Goal: Transaction & Acquisition: Purchase product/service

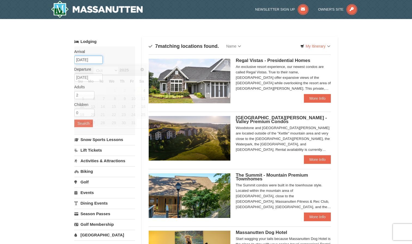
click at [94, 59] on input "10/04/2025" at bounding box center [88, 60] width 28 height 8
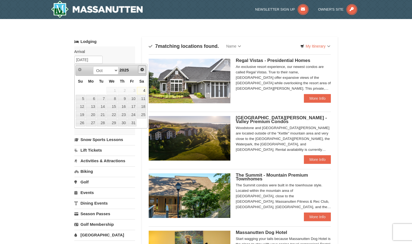
click at [142, 70] on span "Next" at bounding box center [142, 69] width 4 height 4
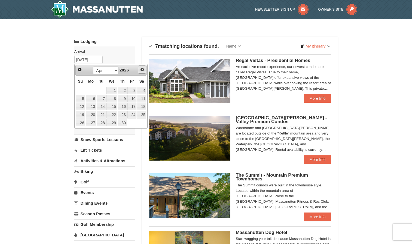
click at [142, 70] on span "Next" at bounding box center [142, 69] width 4 height 4
click at [126, 91] on link "4" at bounding box center [122, 91] width 9 height 8
type input "[DATE]"
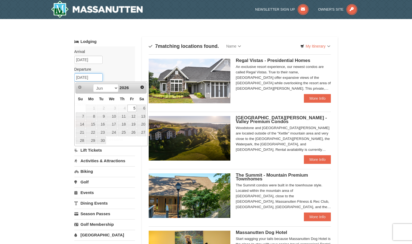
click at [94, 78] on input "06/05/2026" at bounding box center [88, 77] width 28 height 8
click at [82, 116] on link "7" at bounding box center [81, 117] width 10 height 8
type input "[DATE]"
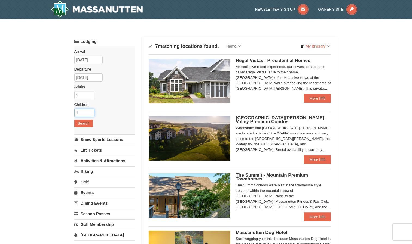
type input "1"
click at [90, 111] on input "1" at bounding box center [84, 113] width 20 height 8
type input "3"
click at [91, 93] on input "3" at bounding box center [84, 95] width 20 height 8
type input "2"
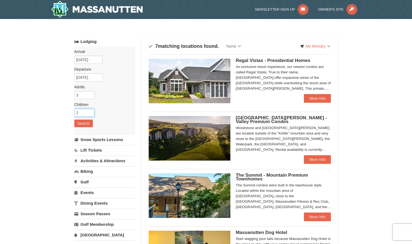
click at [90, 112] on input "2" at bounding box center [84, 113] width 20 height 8
click at [87, 125] on button "Search" at bounding box center [83, 124] width 18 height 8
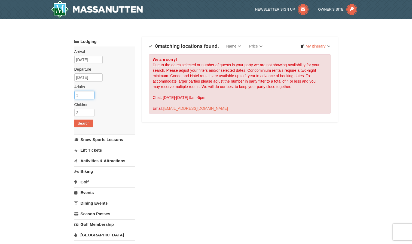
click at [87, 96] on input "3" at bounding box center [84, 95] width 20 height 8
type input "2"
click at [91, 97] on input "2" at bounding box center [84, 95] width 20 height 8
type input "1"
click at [91, 115] on input "1" at bounding box center [84, 113] width 20 height 8
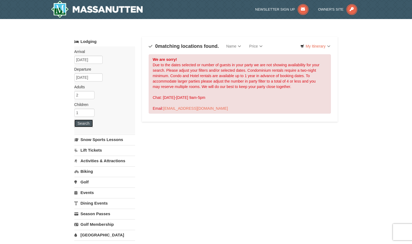
click at [88, 123] on button "Search" at bounding box center [83, 124] width 18 height 8
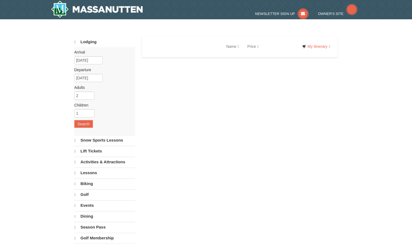
select select "10"
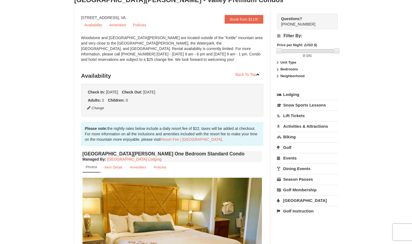
scroll to position [36, 0]
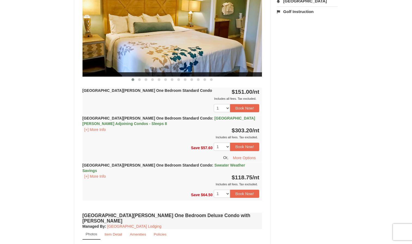
scroll to position [240, 0]
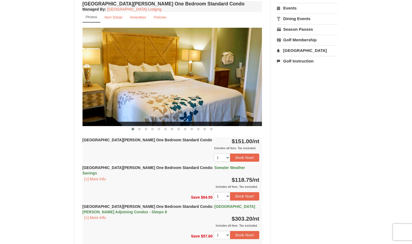
scroll to position [192, 0]
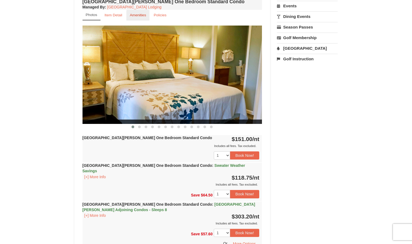
click at [143, 17] on link "Amenities" at bounding box center [137, 15] width 23 height 11
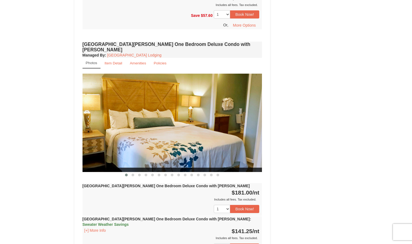
scroll to position [369, 0]
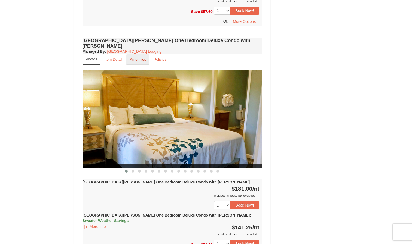
click at [137, 57] on small "Amenities" at bounding box center [138, 59] width 16 height 4
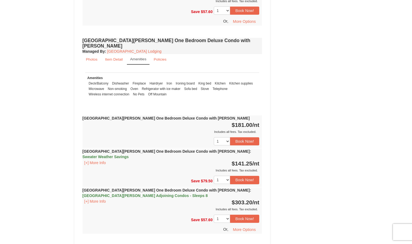
click at [137, 54] on link "Amenities" at bounding box center [138, 59] width 23 height 11
click at [122, 57] on small "Item Detail" at bounding box center [114, 59] width 18 height 4
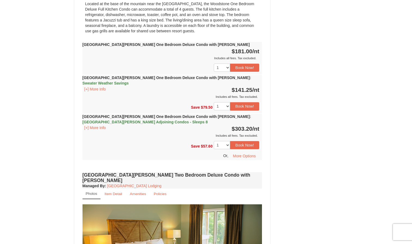
scroll to position [446, 0]
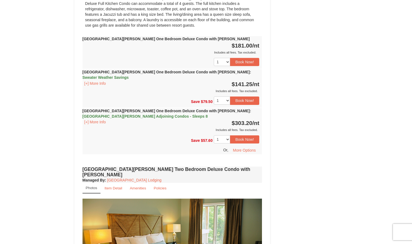
click at [107, 114] on span "Casa de Campo Adjoining Condos - Sleeps 8" at bounding box center [144, 116] width 125 height 4
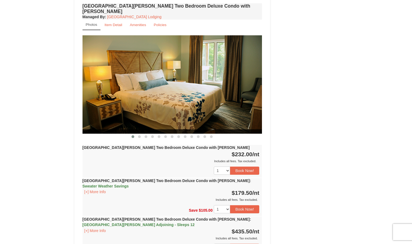
scroll to position [709, 0]
click at [139, 134] on button at bounding box center [139, 136] width 7 height 5
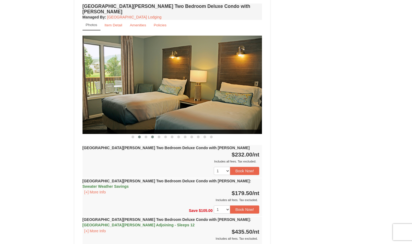
click at [152, 136] on span at bounding box center [152, 137] width 3 height 3
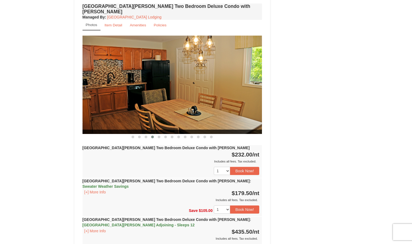
click at [168, 145] on div "Woodstone Meadows Two Bedroom Deluxe Condo with Jacuzzi $232.00 /nt Includes al…" at bounding box center [172, 161] width 180 height 33
click at [165, 136] on span at bounding box center [165, 137] width 3 height 3
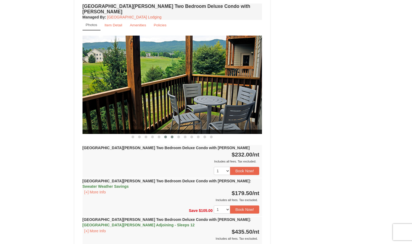
click at [172, 136] on span at bounding box center [172, 137] width 3 height 3
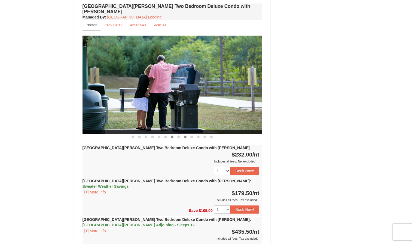
click at [185, 136] on span at bounding box center [185, 137] width 3 height 3
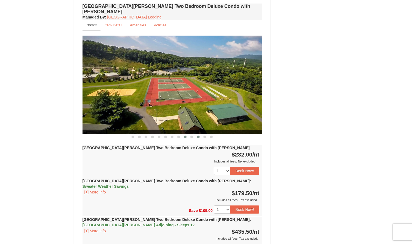
click at [198, 136] on span at bounding box center [198, 137] width 3 height 3
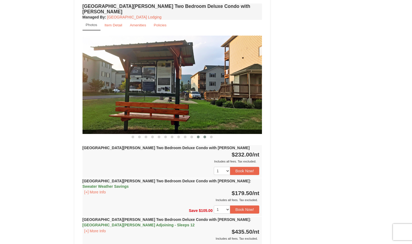
click at [205, 136] on span at bounding box center [204, 137] width 3 height 3
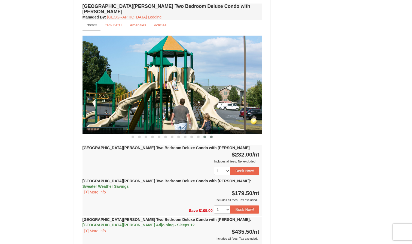
click at [211, 136] on span at bounding box center [211, 137] width 3 height 3
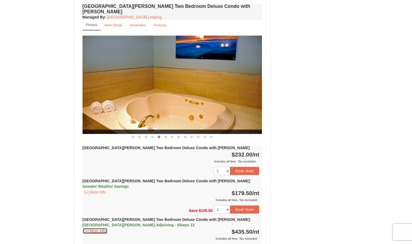
click at [105, 228] on button "[+] More Info" at bounding box center [94, 231] width 25 height 6
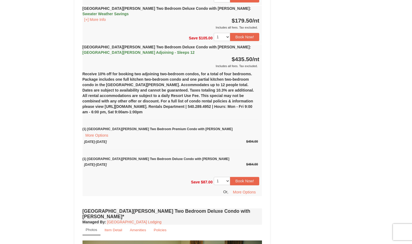
scroll to position [783, 0]
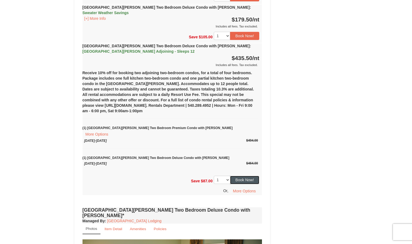
click at [253, 176] on button "Book Now!" at bounding box center [244, 180] width 29 height 8
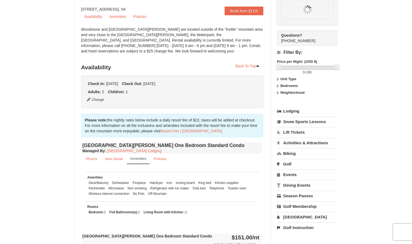
scroll to position [48, 0]
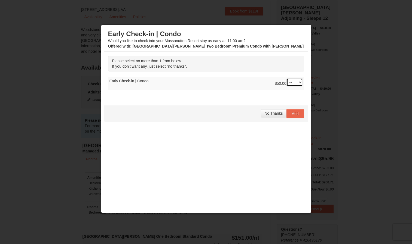
click at [296, 83] on select "-- 01" at bounding box center [294, 82] width 16 height 8
select select "1"
click at [286, 78] on select "-- 01" at bounding box center [294, 82] width 16 height 8
click at [296, 116] on button "Add" at bounding box center [295, 113] width 18 height 9
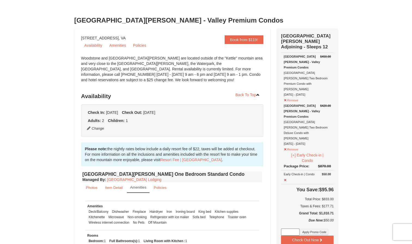
scroll to position [18, 0]
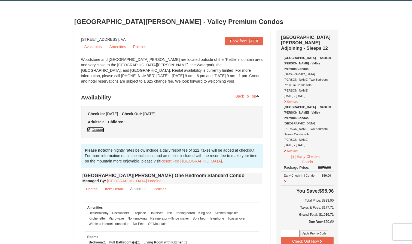
click at [101, 130] on button "Change" at bounding box center [95, 130] width 18 height 6
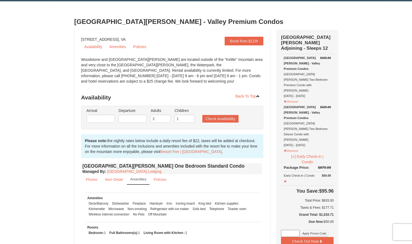
type input "10/06/2025"
type input "10/08/2025"
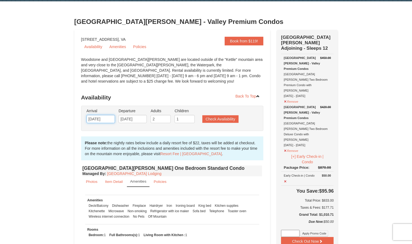
click at [106, 119] on input "10/06/2025" at bounding box center [100, 119] width 28 height 8
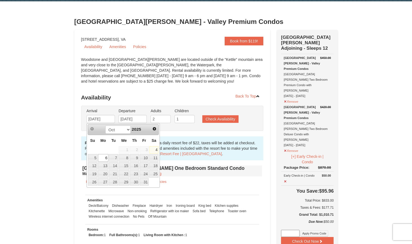
click at [154, 130] on span "Next" at bounding box center [154, 129] width 4 height 4
click at [155, 129] on span "Next" at bounding box center [154, 129] width 4 height 4
click at [156, 129] on span "Next" at bounding box center [154, 129] width 4 height 4
click at [155, 129] on span "Next" at bounding box center [154, 129] width 4 height 4
click at [155, 127] on span "Next" at bounding box center [154, 129] width 4 height 4
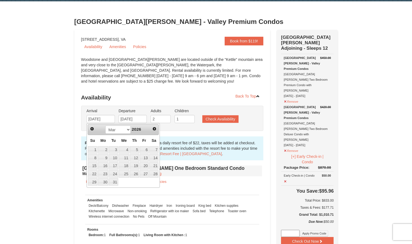
click at [156, 129] on span "Next" at bounding box center [154, 129] width 4 height 4
click at [156, 130] on span "Next" at bounding box center [154, 129] width 4 height 4
click at [93, 129] on span "Prev" at bounding box center [92, 129] width 4 height 4
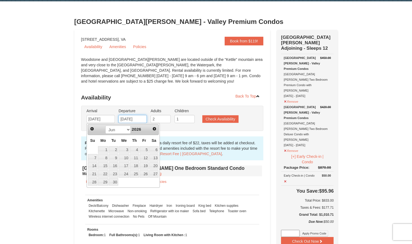
click at [143, 119] on input "10/08/2025" at bounding box center [132, 119] width 28 height 8
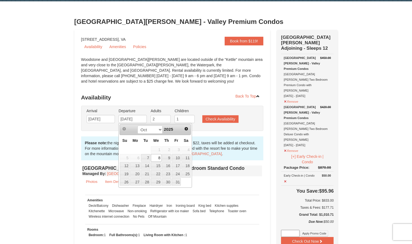
click at [187, 130] on span "Next" at bounding box center [186, 129] width 4 height 4
click at [109, 120] on input "10/06/2025" at bounding box center [100, 119] width 28 height 8
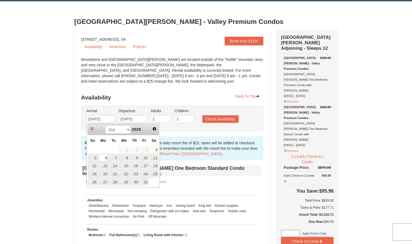
click at [153, 131] on span "Next" at bounding box center [154, 129] width 4 height 4
click at [152, 129] on span "Next" at bounding box center [154, 129] width 4 height 4
click at [155, 128] on span "Next" at bounding box center [154, 129] width 4 height 4
click at [154, 129] on span "Next" at bounding box center [154, 129] width 4 height 4
click at [155, 128] on span "Next" at bounding box center [154, 129] width 4 height 4
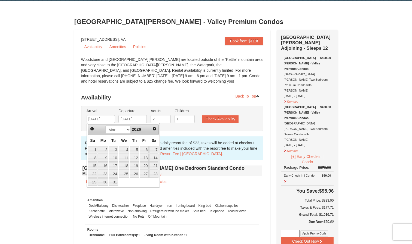
click at [154, 129] on span "Next" at bounding box center [154, 129] width 4 height 4
click at [155, 129] on span "Next" at bounding box center [154, 129] width 4 height 4
click at [137, 150] on link "4" at bounding box center [134, 150] width 9 height 8
type input "06/04/2026"
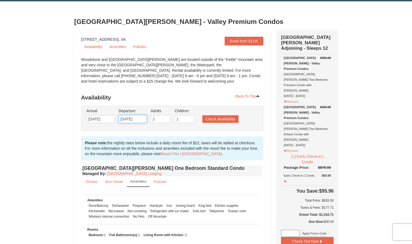
click at [142, 119] on input "10/08/2025" at bounding box center [132, 119] width 28 height 8
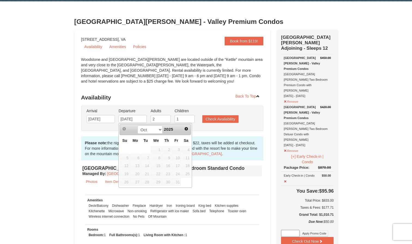
click at [186, 129] on span "Next" at bounding box center [186, 129] width 4 height 4
click at [187, 130] on span "Next" at bounding box center [186, 129] width 4 height 4
click at [186, 129] on span "Next" at bounding box center [186, 129] width 4 height 4
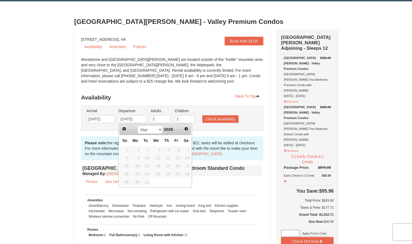
click at [186, 129] on span "Next" at bounding box center [186, 129] width 4 height 4
click at [183, 129] on link "Next" at bounding box center [187, 129] width 8 height 8
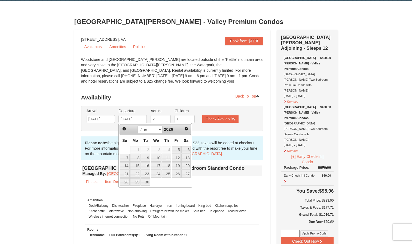
click at [186, 129] on span "Next" at bounding box center [186, 129] width 4 height 4
click at [184, 130] on span "Next" at bounding box center [186, 129] width 4 height 4
click at [185, 131] on span "Next" at bounding box center [186, 129] width 4 height 4
click at [188, 127] on span "Next" at bounding box center [186, 129] width 4 height 4
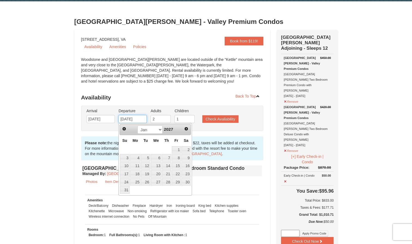
click at [187, 128] on span "Next" at bounding box center [186, 129] width 4 height 4
click at [187, 129] on span "Next" at bounding box center [186, 129] width 4 height 4
click at [185, 128] on span "Next" at bounding box center [186, 129] width 4 height 4
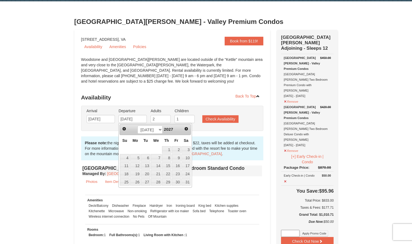
click at [188, 127] on span "Next" at bounding box center [186, 129] width 4 height 4
click at [187, 128] on span "Next" at bounding box center [186, 129] width 4 height 4
click at [188, 127] on span "Next" at bounding box center [186, 129] width 4 height 4
click at [187, 128] on span "Next" at bounding box center [186, 129] width 4 height 4
click at [187, 129] on span "Next" at bounding box center [186, 129] width 4 height 4
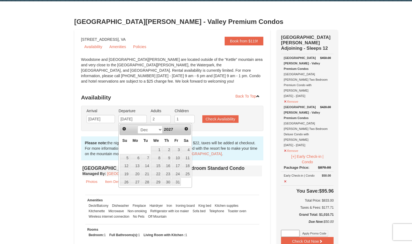
click at [187, 131] on span "Next" at bounding box center [186, 129] width 4 height 4
click at [186, 129] on span "Next" at bounding box center [186, 129] width 4 height 4
click at [185, 131] on span "Next" at bounding box center [186, 129] width 4 height 4
click at [187, 131] on span "Next" at bounding box center [186, 129] width 4 height 4
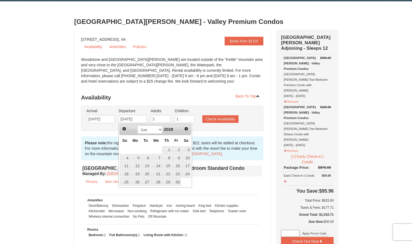
click at [187, 130] on span "Next" at bounding box center [186, 129] width 4 height 4
click at [123, 126] on link "Prev" at bounding box center [124, 129] width 8 height 8
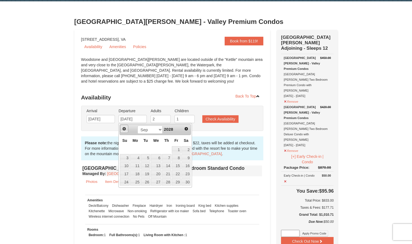
click at [124, 130] on link "Prev" at bounding box center [124, 129] width 8 height 8
click at [124, 130] on span "Prev" at bounding box center [124, 129] width 4 height 4
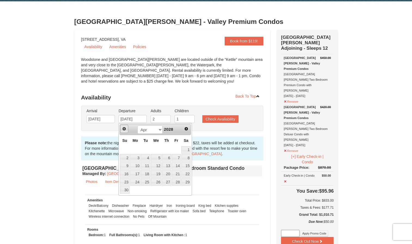
click at [124, 130] on span "Prev" at bounding box center [124, 129] width 4 height 4
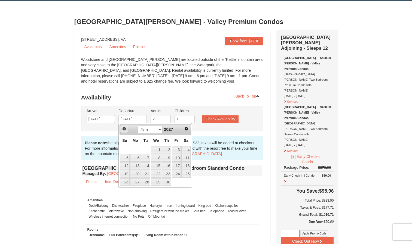
click at [124, 130] on span "Prev" at bounding box center [124, 129] width 4 height 4
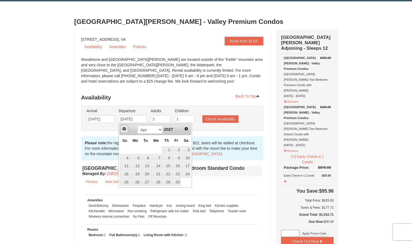
click at [124, 130] on span "Prev" at bounding box center [124, 129] width 4 height 4
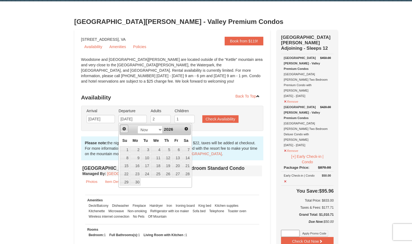
click at [124, 130] on span "Prev" at bounding box center [124, 129] width 4 height 4
click at [125, 130] on span "Prev" at bounding box center [124, 129] width 4 height 4
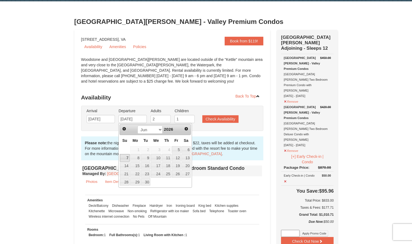
click at [128, 157] on link "7" at bounding box center [125, 158] width 10 height 8
type input "06/07/2026"
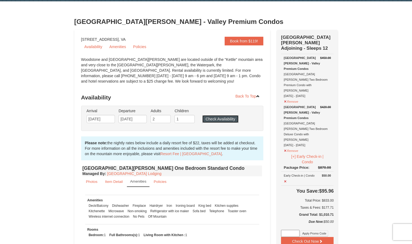
click at [208, 120] on button "Check Availability" at bounding box center [220, 119] width 36 height 8
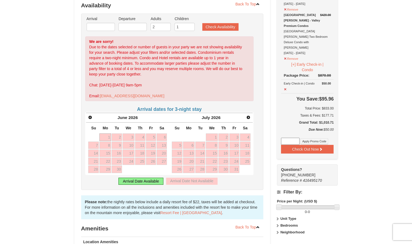
click at [249, 118] on span "Next" at bounding box center [248, 117] width 4 height 4
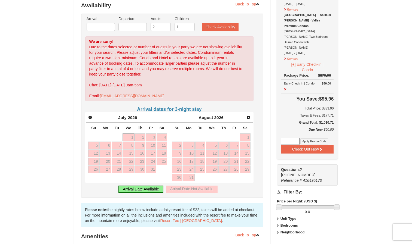
click at [251, 118] on link "Next" at bounding box center [248, 118] width 8 height 8
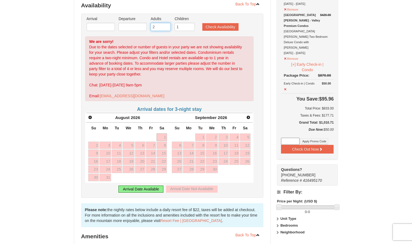
click at [169, 27] on input "2" at bounding box center [160, 27] width 20 height 8
click at [167, 27] on input "1" at bounding box center [160, 27] width 20 height 8
click at [168, 27] on input "0" at bounding box center [160, 27] width 20 height 8
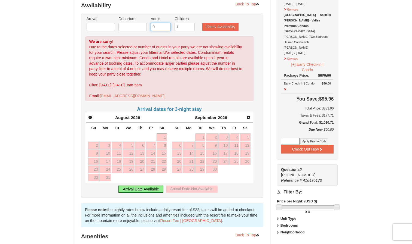
click at [168, 27] on input "0" at bounding box center [160, 27] width 20 height 8
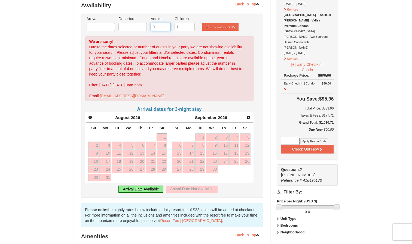
click at [167, 29] on input "0" at bounding box center [160, 27] width 20 height 8
type input "6"
click at [188, 27] on input "1" at bounding box center [184, 27] width 20 height 8
type input "1"
type input "4"
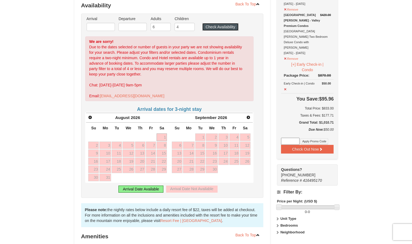
click at [231, 28] on button "Check Availability" at bounding box center [220, 27] width 36 height 8
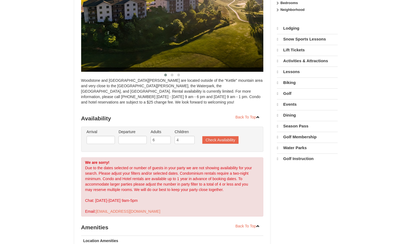
select select "10"
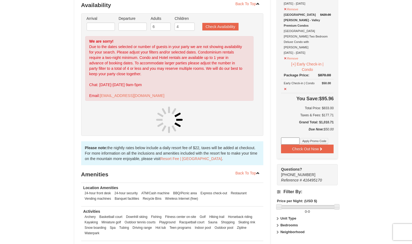
scroll to position [110, 0]
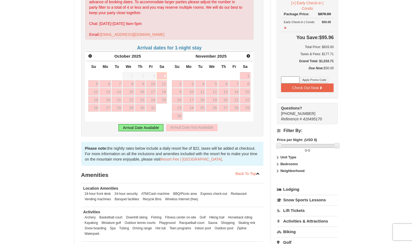
scroll to position [171, 0]
click at [258, 174] on icon at bounding box center [258, 174] width 4 height 4
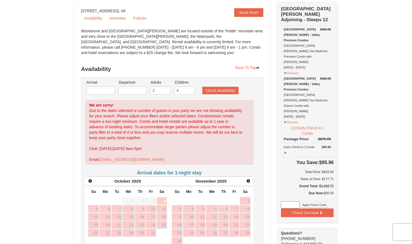
scroll to position [52, 0]
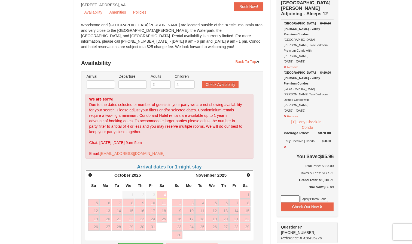
click at [248, 175] on span "Next" at bounding box center [248, 175] width 4 height 4
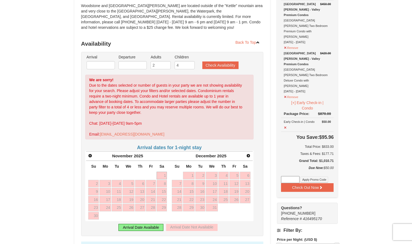
scroll to position [69, 0]
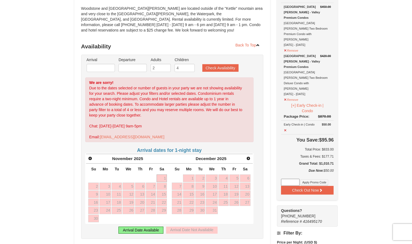
click at [156, 230] on div "Arrival Date Available" at bounding box center [140, 230] width 45 height 7
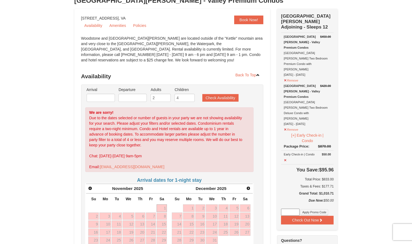
scroll to position [0, 0]
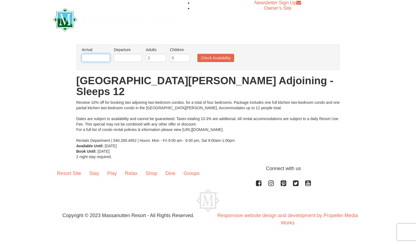
click at [106, 58] on input "text" at bounding box center [96, 58] width 28 height 8
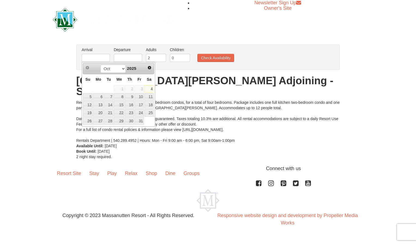
click at [151, 70] on span "Next" at bounding box center [149, 68] width 4 height 4
click at [131, 105] on link "13" at bounding box center [129, 105] width 9 height 8
type input "11/13/2025"
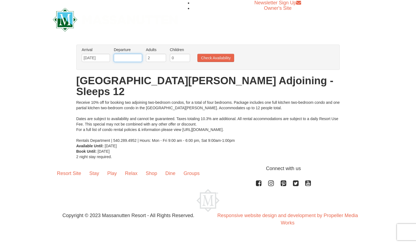
click at [139, 58] on input "text" at bounding box center [128, 58] width 28 height 8
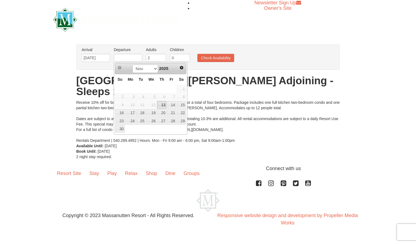
click at [122, 115] on link "16" at bounding box center [120, 113] width 10 height 8
type input "11/16/2025"
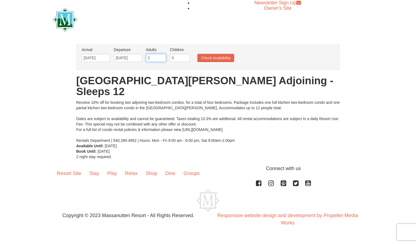
click at [159, 60] on input "2" at bounding box center [156, 58] width 20 height 8
click at [158, 59] on input "26" at bounding box center [156, 58] width 20 height 8
type input "2"
type input "6"
click at [182, 59] on input "0" at bounding box center [180, 58] width 20 height 8
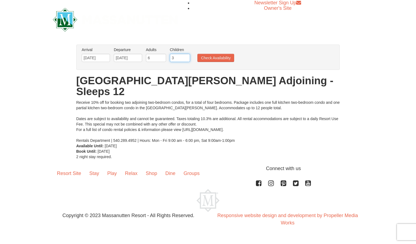
click at [186, 60] on input "3" at bounding box center [180, 58] width 20 height 8
type input "3"
type input "4"
click at [224, 58] on button "Check Availability" at bounding box center [215, 58] width 37 height 8
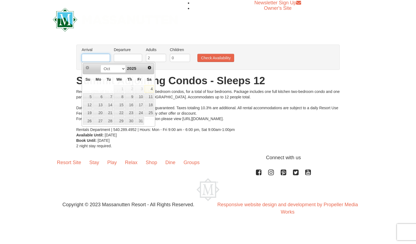
click at [106, 58] on input "text" at bounding box center [96, 58] width 28 height 8
click at [131, 104] on link "16" at bounding box center [129, 105] width 9 height 8
type input "[DATE]"
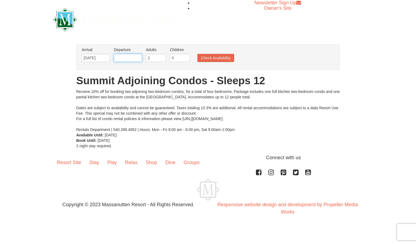
click at [138, 59] on input "text" at bounding box center [128, 58] width 28 height 8
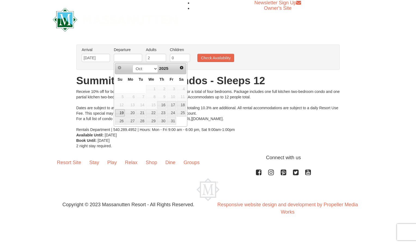
click at [121, 114] on link "19" at bounding box center [120, 113] width 10 height 8
type input "[DATE]"
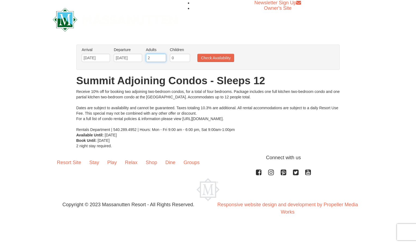
click at [155, 56] on input "2" at bounding box center [156, 58] width 20 height 8
type input "6"
click at [174, 57] on input "0" at bounding box center [180, 58] width 20 height 8
type input "4"
click at [200, 56] on button "Check Availability" at bounding box center [215, 58] width 37 height 8
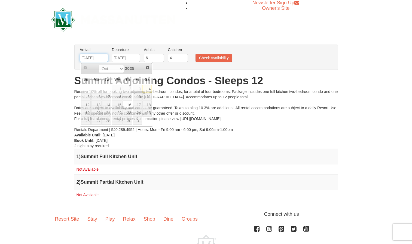
click at [101, 57] on input "[DATE]" at bounding box center [94, 58] width 28 height 8
click at [129, 115] on link "23" at bounding box center [127, 113] width 9 height 8
type input "[DATE]"
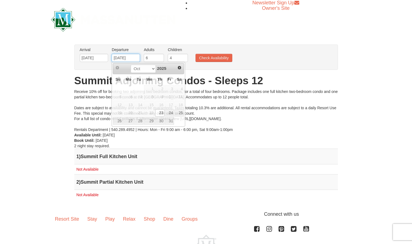
click at [133, 59] on input "[DATE]" at bounding box center [126, 58] width 28 height 8
click at [120, 122] on link "26" at bounding box center [118, 121] width 10 height 8
type input "[DATE]"
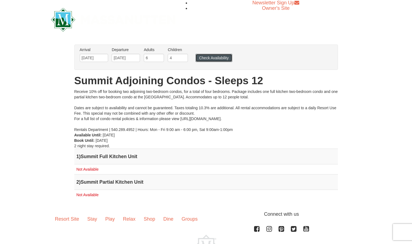
click at [209, 57] on button "Check Availability" at bounding box center [213, 58] width 37 height 8
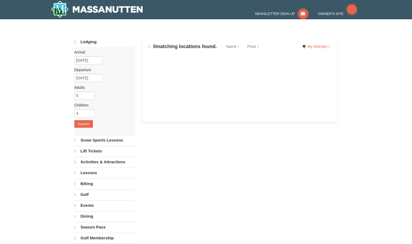
select select "10"
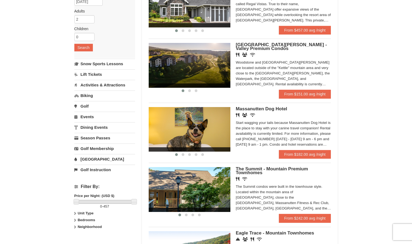
scroll to position [76, 0]
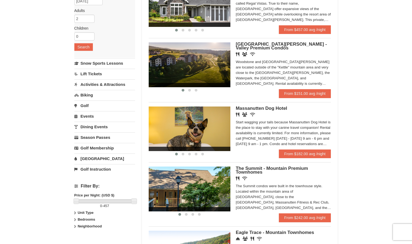
click at [208, 187] on img at bounding box center [190, 189] width 82 height 45
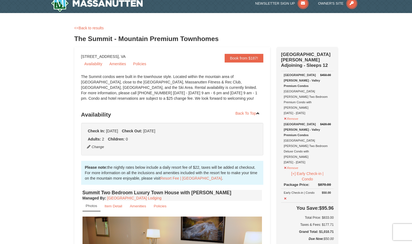
scroll to position [8, 0]
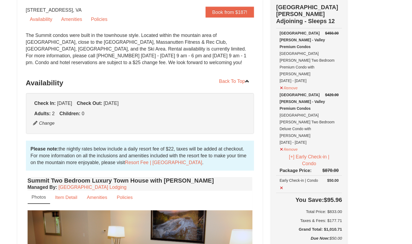
scroll to position [7, 0]
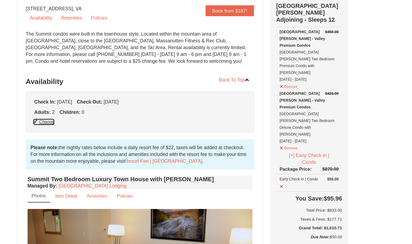
click at [100, 146] on button "Change" at bounding box center [95, 147] width 18 height 6
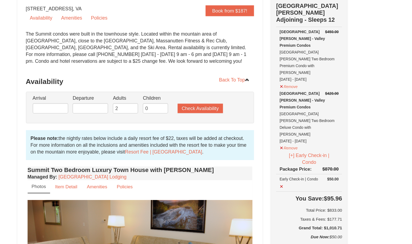
type input "[DATE]"
click at [129, 137] on input "10/08/2025" at bounding box center [132, 136] width 28 height 8
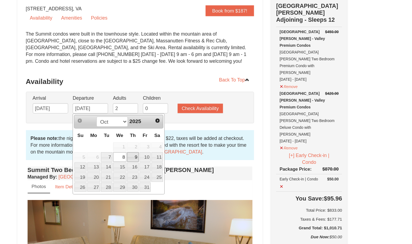
click at [166, 174] on link "9" at bounding box center [166, 175] width 9 height 8
type input "[DATE]"
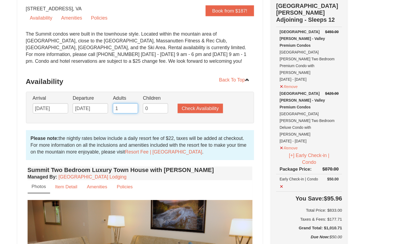
click at [165, 137] on input "1" at bounding box center [160, 136] width 20 height 8
click at [167, 134] on input "4" at bounding box center [160, 136] width 20 height 8
click at [167, 134] on input "5" at bounding box center [160, 136] width 20 height 8
click at [167, 134] on input "6" at bounding box center [160, 136] width 20 height 8
click at [167, 134] on input "7" at bounding box center [160, 136] width 20 height 8
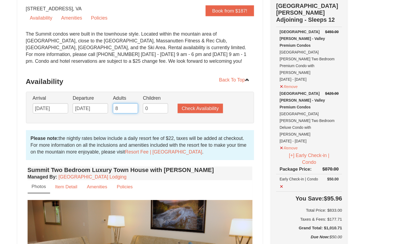
click at [167, 134] on input "8" at bounding box center [160, 136] width 20 height 8
click at [167, 136] on input "7" at bounding box center [160, 136] width 20 height 8
type input "6"
click at [167, 136] on input "6" at bounding box center [160, 136] width 20 height 8
click at [190, 134] on input "1" at bounding box center [184, 136] width 20 height 8
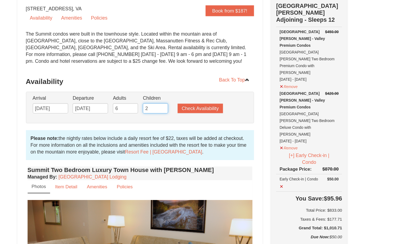
click at [190, 134] on input "2" at bounding box center [184, 136] width 20 height 8
click at [190, 134] on input "3" at bounding box center [184, 136] width 20 height 8
type input "4"
click at [190, 134] on input "4" at bounding box center [184, 136] width 20 height 8
click at [214, 137] on button "Check Availability" at bounding box center [220, 136] width 36 height 8
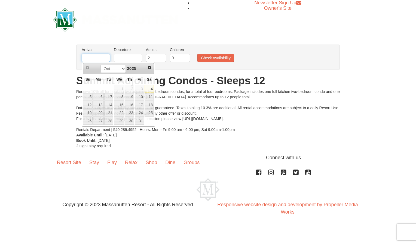
click at [104, 54] on input "text" at bounding box center [96, 58] width 28 height 8
click at [103, 96] on link "6" at bounding box center [98, 97] width 10 height 8
type input "[DATE]"
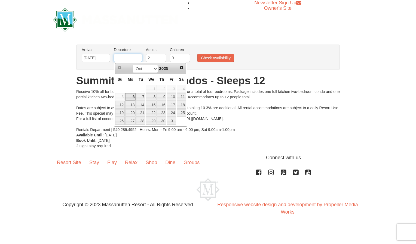
click at [138, 55] on input "text" at bounding box center [128, 58] width 28 height 8
click at [166, 96] on link "9" at bounding box center [161, 97] width 9 height 8
type input "[DATE]"
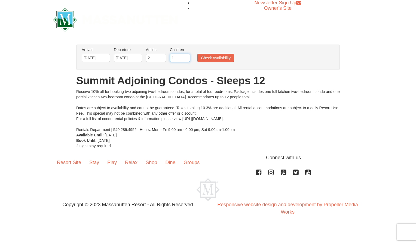
type input "1"
click at [186, 56] on input "1" at bounding box center [180, 58] width 20 height 8
click at [212, 56] on button "Check Availability" at bounding box center [215, 58] width 37 height 8
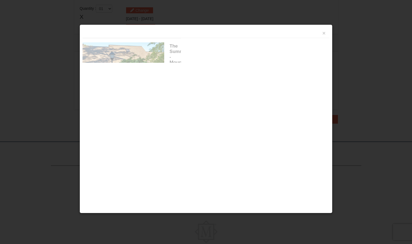
scroll to position [166, 0]
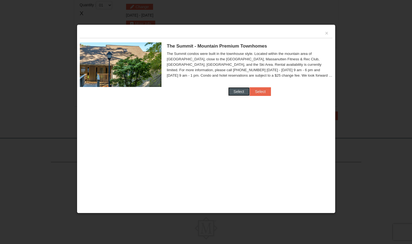
click at [243, 92] on button "Select" at bounding box center [238, 91] width 21 height 9
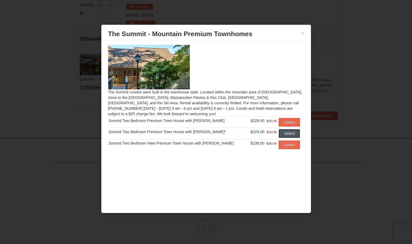
click at [286, 135] on button "Select" at bounding box center [288, 133] width 21 height 9
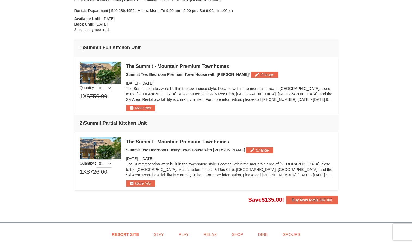
scroll to position [107, 0]
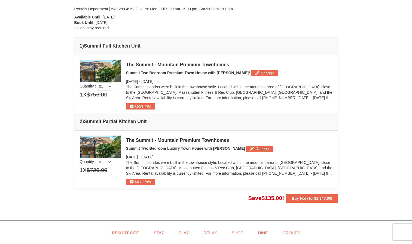
click at [347, 207] on div "× From: To: Adults: 2 Children: 1 Change Arrival Please format dates MM/DD/YYYY…" at bounding box center [206, 64] width 412 height 304
click at [336, 201] on button "Buy Now for $1,347.00 !" at bounding box center [311, 198] width 51 height 9
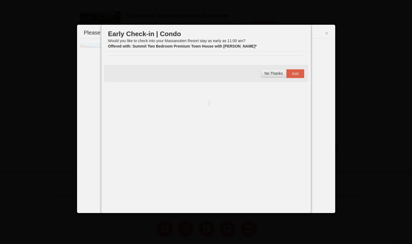
scroll to position [168, 0]
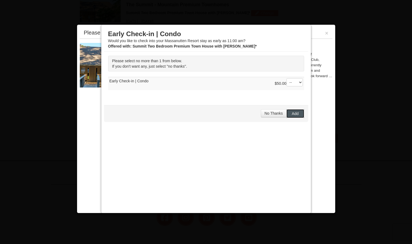
click at [298, 118] on button "Add" at bounding box center [295, 113] width 18 height 9
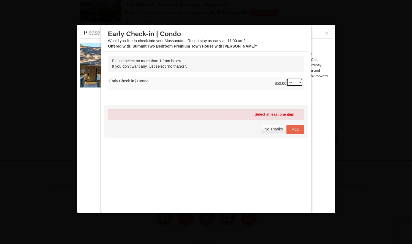
click at [296, 83] on select "-- 01" at bounding box center [294, 82] width 16 height 8
select select "1"
click at [286, 78] on select "-- 01" at bounding box center [294, 82] width 16 height 8
click at [297, 129] on button "Add" at bounding box center [295, 129] width 18 height 9
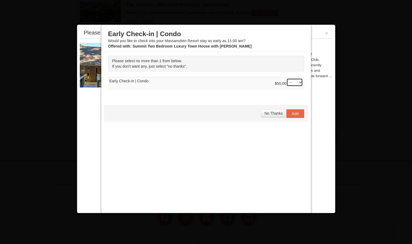
click at [298, 86] on select "-- 01" at bounding box center [294, 82] width 16 height 8
click at [299, 98] on div "Please select no more than 1 from below. If you don't want any, just select "no…" at bounding box center [206, 76] width 204 height 48
click at [298, 86] on select "-- 01" at bounding box center [294, 82] width 16 height 8
click at [294, 112] on span "Add" at bounding box center [295, 114] width 7 height 4
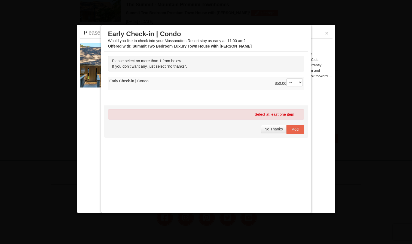
click at [287, 151] on div "Early Check-in | Condo Would you like to check into your Massanutten Resort sta…" at bounding box center [206, 122] width 204 height 190
click at [273, 129] on span "No Thanks" at bounding box center [273, 129] width 18 height 4
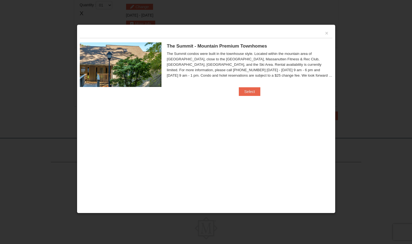
scroll to position [168, 0]
click at [257, 93] on button "Select" at bounding box center [249, 91] width 21 height 9
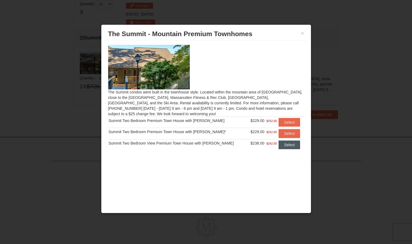
click at [293, 146] on button "Select" at bounding box center [288, 145] width 21 height 9
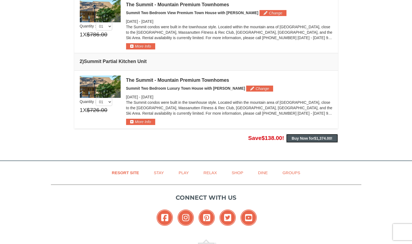
click at [322, 139] on span "$1,374.00" at bounding box center [322, 138] width 17 height 4
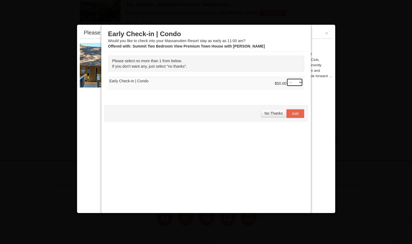
click at [298, 83] on select "-- 01" at bounding box center [294, 82] width 16 height 8
select select "1"
click at [286, 78] on select "-- 01" at bounding box center [294, 82] width 16 height 8
click at [294, 117] on button "Add" at bounding box center [295, 113] width 18 height 9
click at [296, 83] on select "-- 01" at bounding box center [294, 82] width 16 height 8
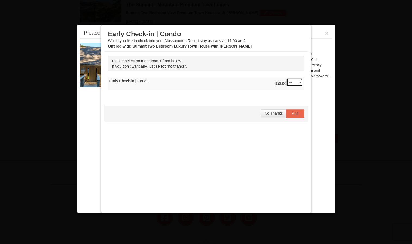
select select "1"
click at [286, 78] on select "-- 01" at bounding box center [294, 82] width 16 height 8
click at [298, 115] on button "Add" at bounding box center [295, 113] width 18 height 9
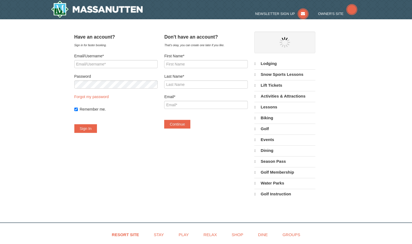
select select "10"
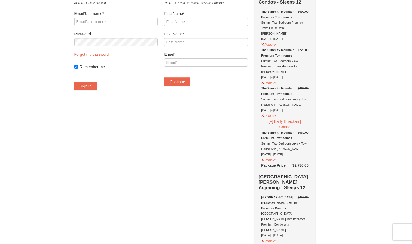
scroll to position [27, 0]
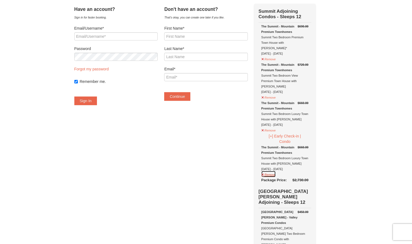
click at [276, 171] on button "Remove" at bounding box center [268, 174] width 15 height 7
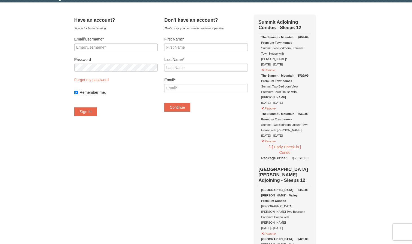
scroll to position [4, 0]
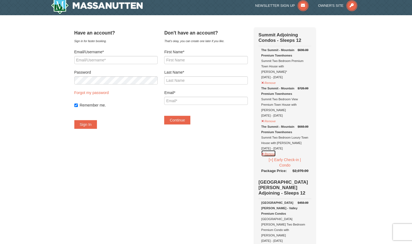
click at [276, 150] on button "Remove" at bounding box center [268, 153] width 15 height 7
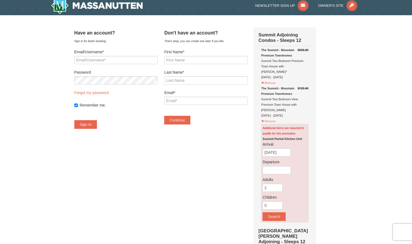
scroll to position [0, 0]
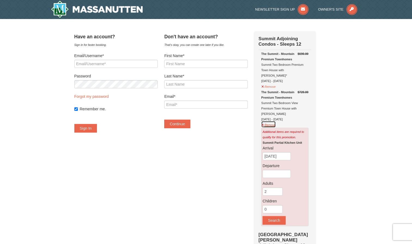
click at [276, 121] on button "Remove" at bounding box center [268, 124] width 15 height 7
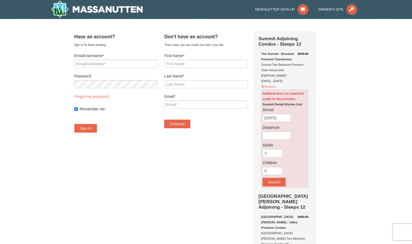
click at [291, 63] on div "The Summit - Mountain Premium Townhomes Summit Two Bedroom Premium Town House w…" at bounding box center [284, 67] width 47 height 33
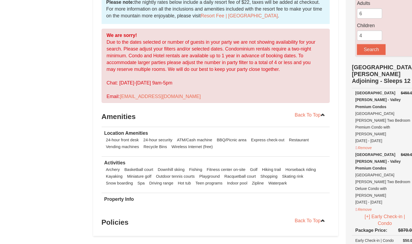
scroll to position [110, 0]
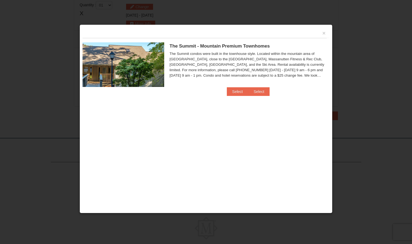
scroll to position [168, 0]
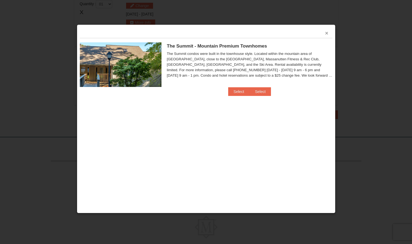
click at [327, 34] on button "×" at bounding box center [326, 32] width 3 height 5
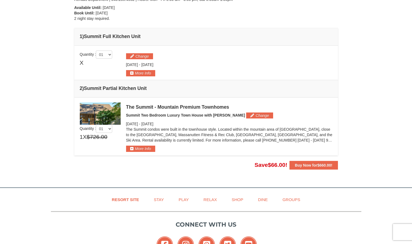
scroll to position [120, 0]
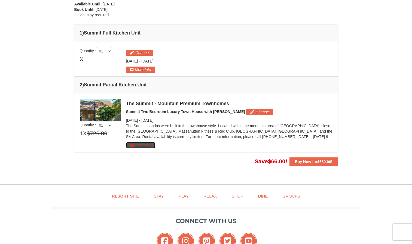
click at [153, 144] on button "More Info" at bounding box center [140, 145] width 29 height 6
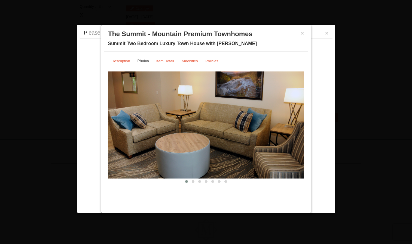
scroll to position [168, 0]
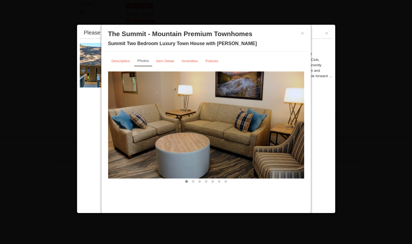
click at [231, 165] on img at bounding box center [206, 125] width 196 height 107
click at [192, 182] on span at bounding box center [192, 181] width 3 height 3
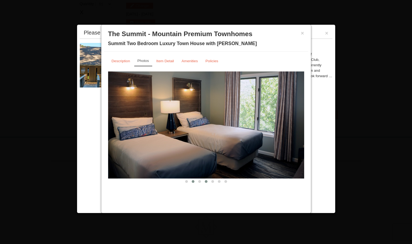
click at [205, 181] on span at bounding box center [206, 181] width 3 height 3
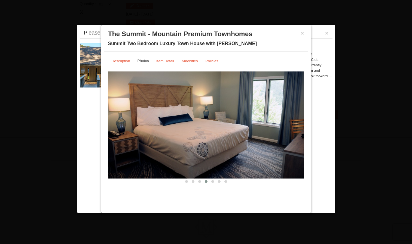
drag, startPoint x: 201, startPoint y: 181, endPoint x: 243, endPoint y: 175, distance: 43.1
click at [243, 175] on section "‹ ›" at bounding box center [206, 128] width 196 height 113
click at [304, 137] on img at bounding box center [206, 125] width 196 height 107
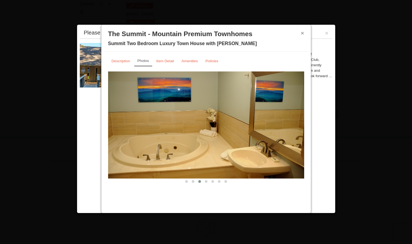
click at [303, 33] on button "×" at bounding box center [302, 32] width 3 height 5
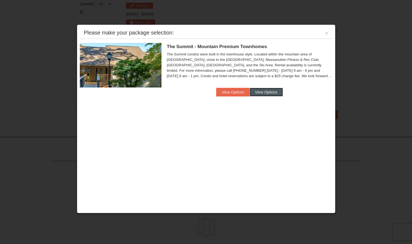
click at [273, 92] on button "View Options" at bounding box center [265, 92] width 33 height 9
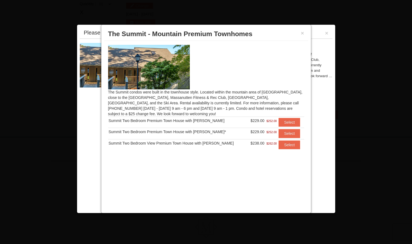
click at [335, 31] on div at bounding box center [206, 122] width 412 height 244
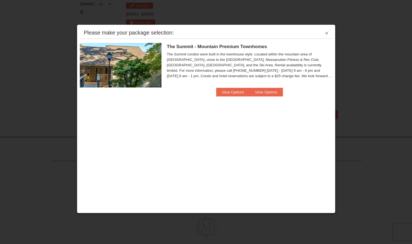
click at [325, 34] on button "×" at bounding box center [326, 32] width 3 height 5
